Goal: Information Seeking & Learning: Learn about a topic

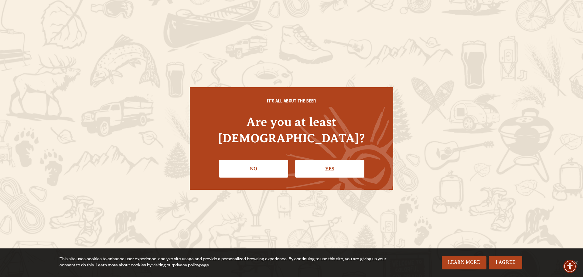
click at [329, 160] on link "Yes" at bounding box center [329, 169] width 69 height 18
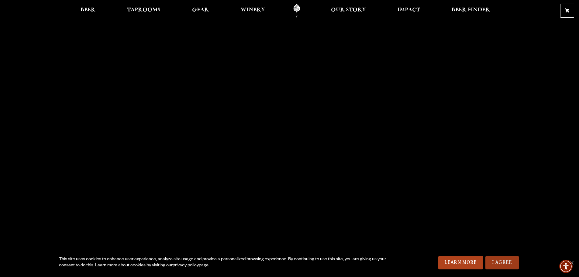
click at [497, 261] on link "I Agree" at bounding box center [501, 262] width 33 height 13
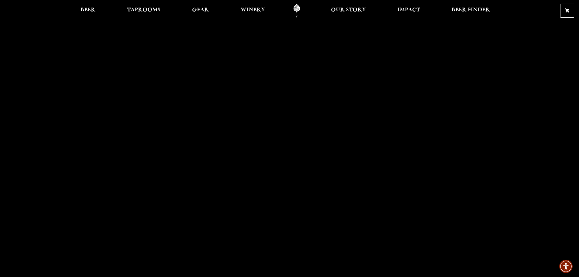
click at [88, 9] on span "Beer" at bounding box center [88, 10] width 15 height 5
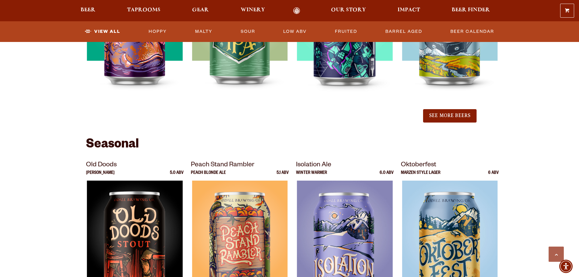
scroll to position [577, 0]
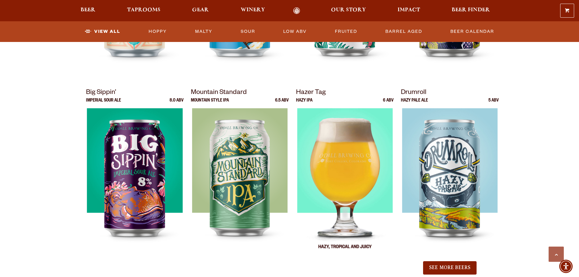
click at [337, 187] on img at bounding box center [345, 184] width 96 height 152
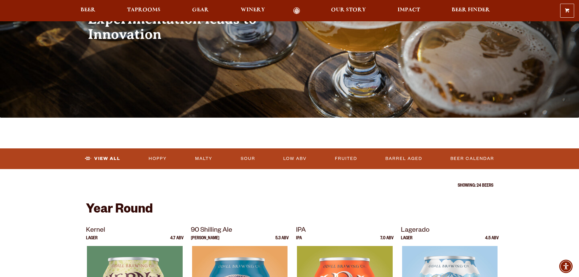
scroll to position [0, 0]
